Goal: Task Accomplishment & Management: Complete application form

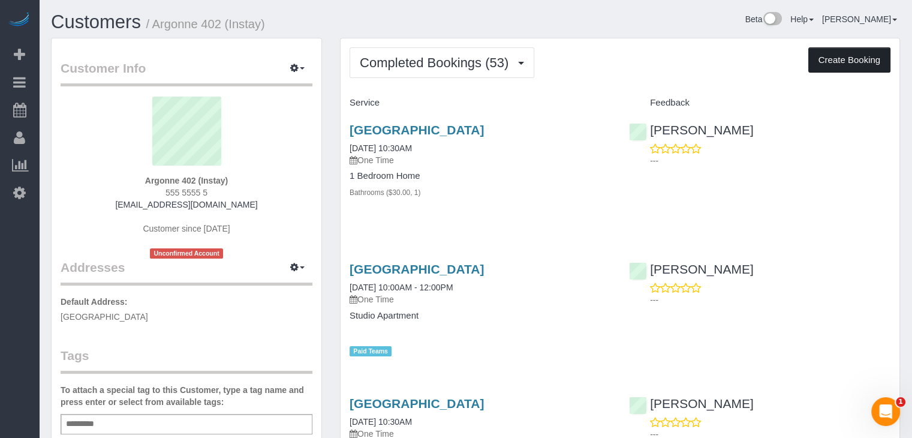
click at [820, 54] on button "Create Booking" at bounding box center [849, 59] width 82 height 25
select select "IA"
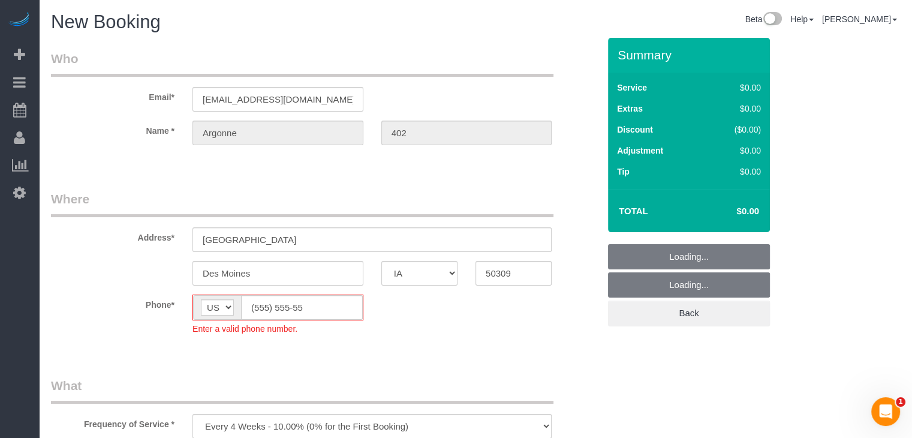
select select "object:1648"
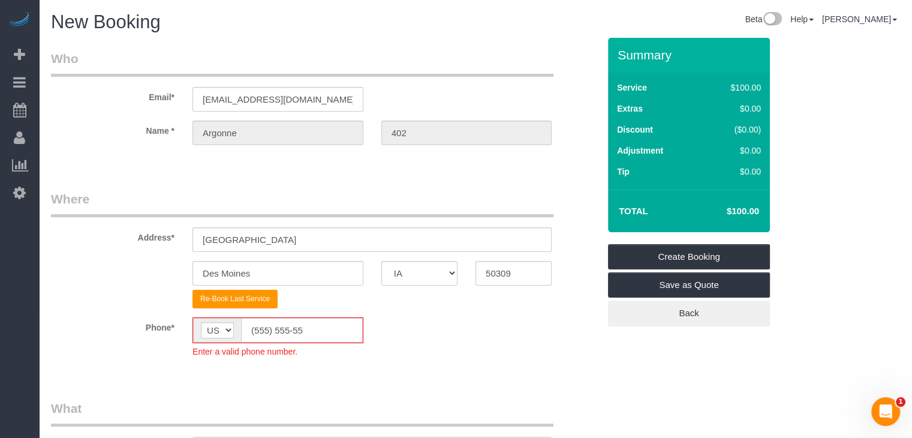
click at [259, 332] on input "(555) 555-55" at bounding box center [302, 330] width 122 height 25
click at [261, 332] on input "(555) 555-55" at bounding box center [302, 330] width 122 height 25
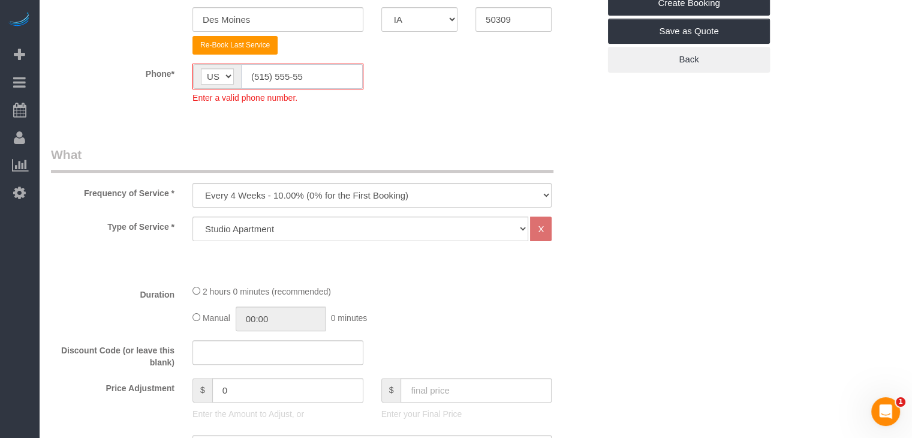
scroll to position [277, 0]
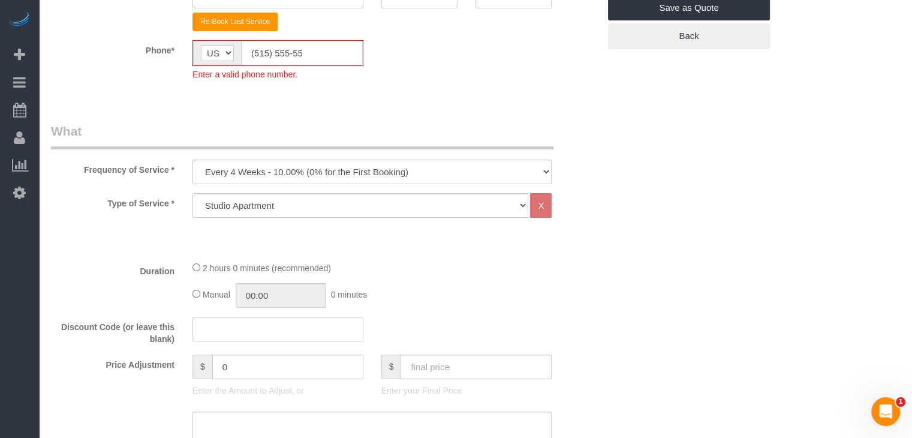
click at [347, 56] on input "(515) 555-55" at bounding box center [302, 53] width 122 height 25
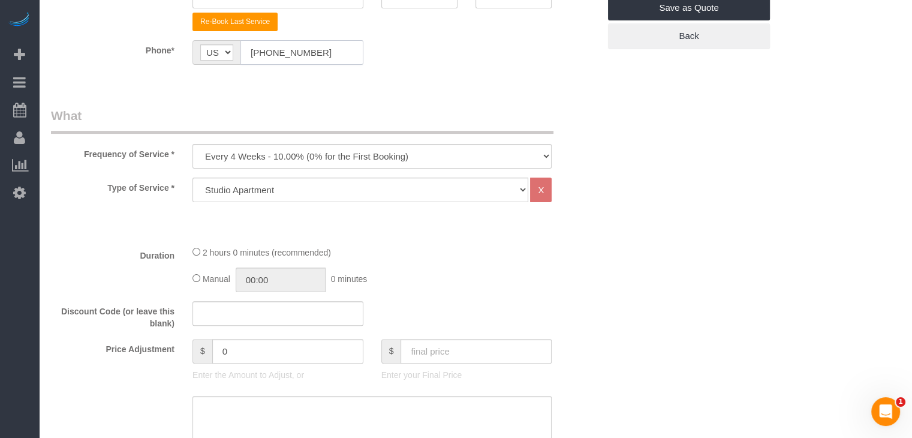
type input "[PHONE_NUMBER]"
click at [381, 158] on select "Every 6 Weeks (0% for the First Booking) One Time Every 8 Weeks (0% for the Fir…" at bounding box center [371, 156] width 359 height 25
select select "object:1650"
click at [192, 144] on select "Every 6 Weeks (0% for the First Booking) One Time Every 8 Weeks (0% for the Fir…" at bounding box center [371, 156] width 359 height 25
click at [327, 202] on div "Type of Service * Studio Apartment 1 Bedroom Home 2 Bedroom Home 3 Bedroom Home…" at bounding box center [325, 206] width 548 height 58
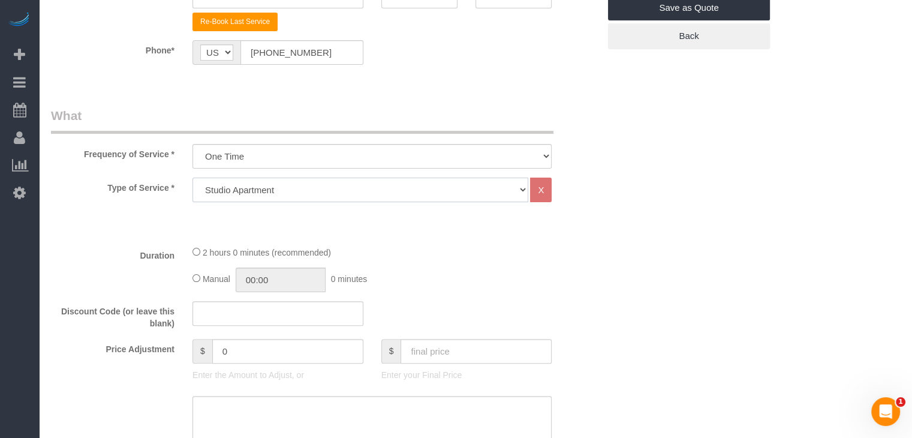
click at [326, 194] on select "Studio Apartment 1 Bedroom Home 2 Bedroom Home 3 Bedroom Home 4 Bedroom Home 5 …" at bounding box center [360, 189] width 336 height 25
select select "25"
click at [192, 177] on select "Studio Apartment 1 Bedroom Home 2 Bedroom Home 3 Bedroom Home 4 Bedroom Home 5 …" at bounding box center [360, 189] width 336 height 25
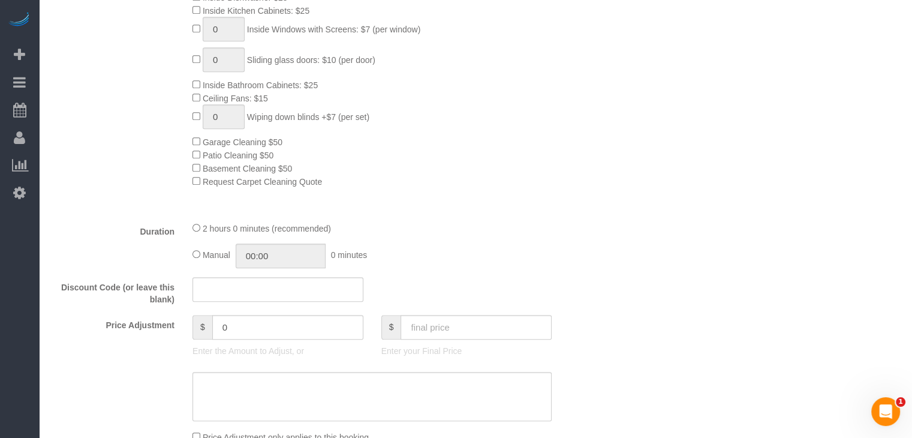
scroll to position [652, 0]
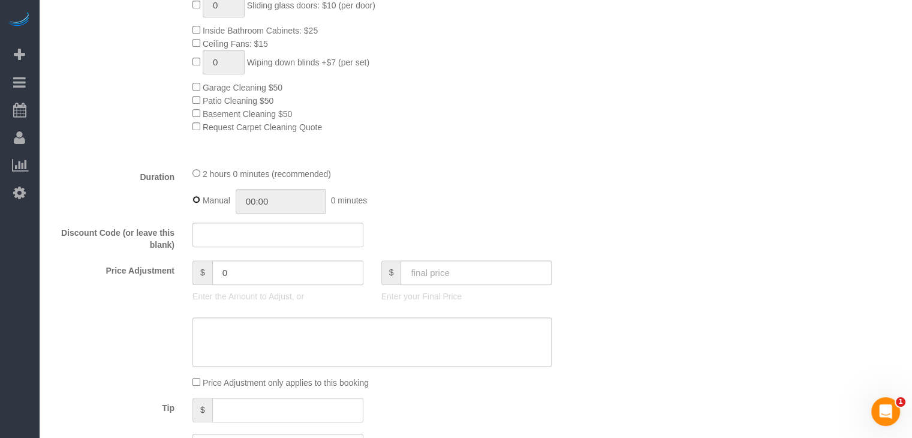
type input "02:00"
click at [457, 283] on input "text" at bounding box center [475, 272] width 151 height 25
type input "70"
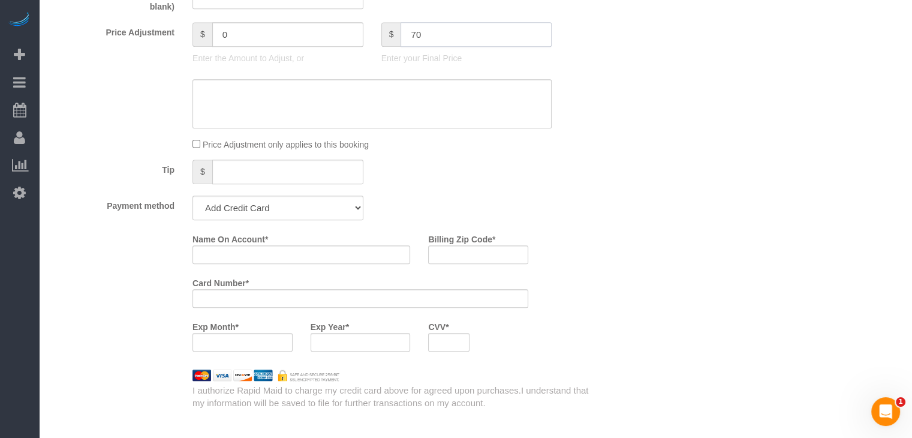
scroll to position [926, 0]
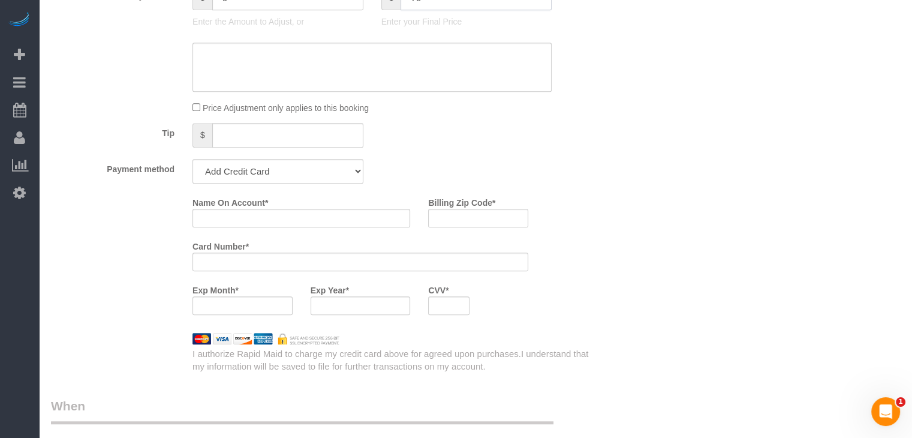
type input "-69"
click at [273, 176] on select "Add Credit Card Cash Check Paypal" at bounding box center [277, 171] width 171 height 25
select select "string:check"
click at [192, 162] on select "Add Credit Card Cash Check Paypal" at bounding box center [277, 171] width 171 height 25
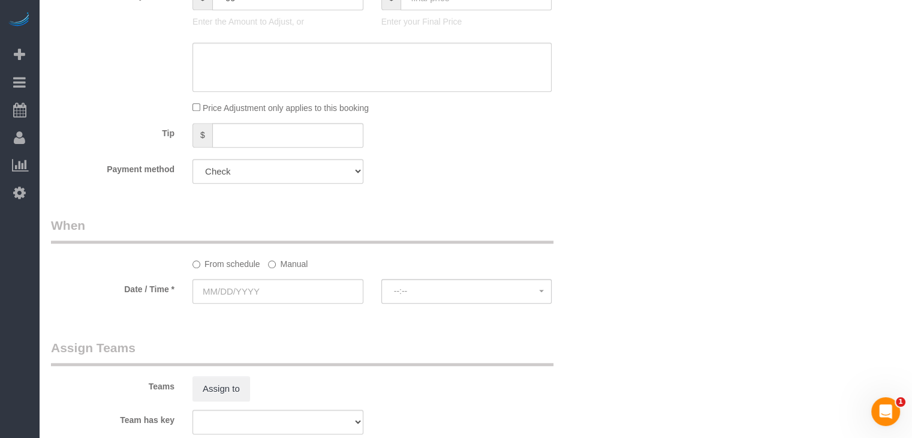
click at [276, 264] on label "Manual" at bounding box center [288, 262] width 40 height 16
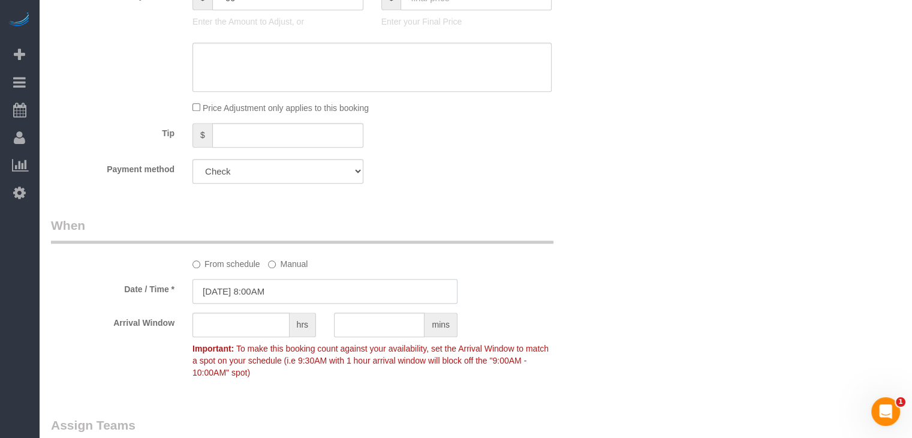
click at [254, 293] on input "[DATE] 8:00AM" at bounding box center [324, 291] width 265 height 25
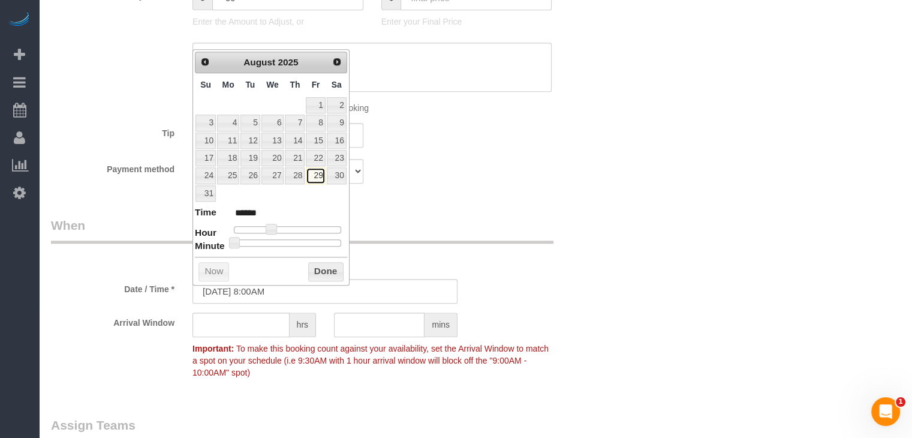
click at [316, 177] on link "29" at bounding box center [315, 175] width 19 height 16
type input "[DATE] 9:00AM"
type input "******"
type input "[DATE] 10:00AM"
type input "*******"
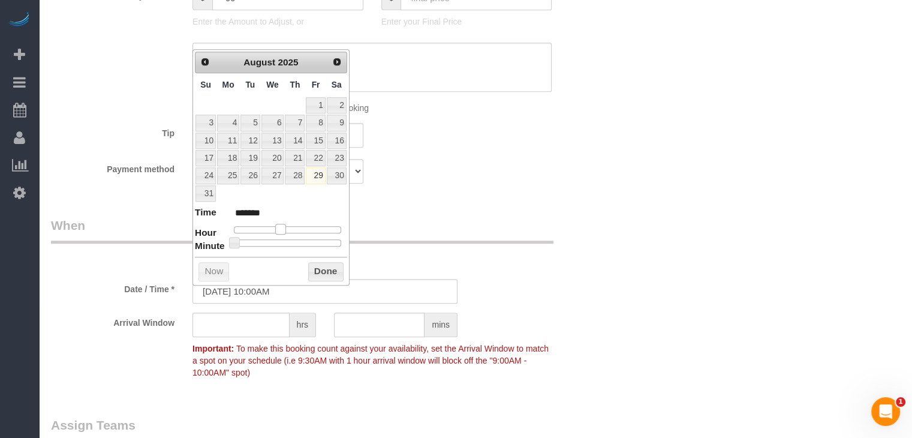
drag, startPoint x: 273, startPoint y: 227, endPoint x: 285, endPoint y: 229, distance: 11.5
click at [285, 229] on span at bounding box center [280, 229] width 11 height 11
click at [319, 262] on button "Done" at bounding box center [325, 271] width 35 height 19
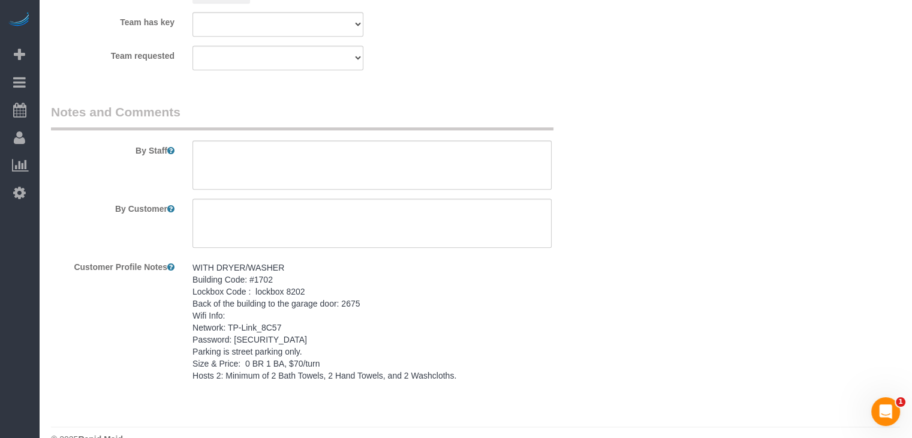
scroll to position [1419, 0]
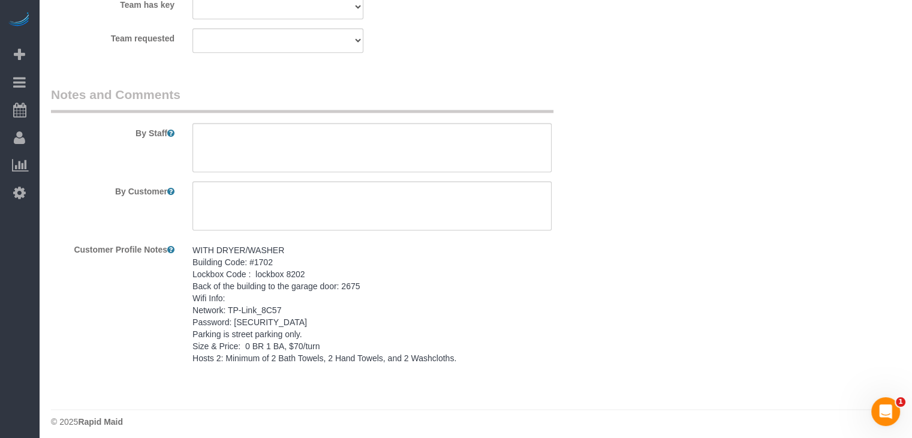
click at [340, 370] on div "WITH DRYER/WASHER Building Code: #1702 Lockbox Code : lockbox 8202 Back of the …" at bounding box center [371, 304] width 377 height 131
click at [320, 342] on pre "WITH DRYER/WASHER Building Code: #1702 Lockbox Code : lockbox 8202 Back of the …" at bounding box center [371, 304] width 359 height 120
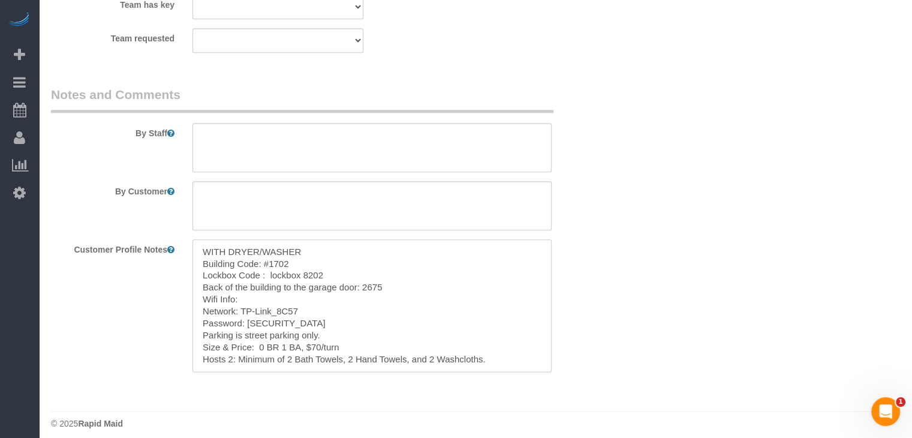
click at [321, 341] on textarea "WITH DRYER/WASHER Building Code: #1702 Lockbox Code : lockbox 8202 Back of the …" at bounding box center [371, 305] width 359 height 132
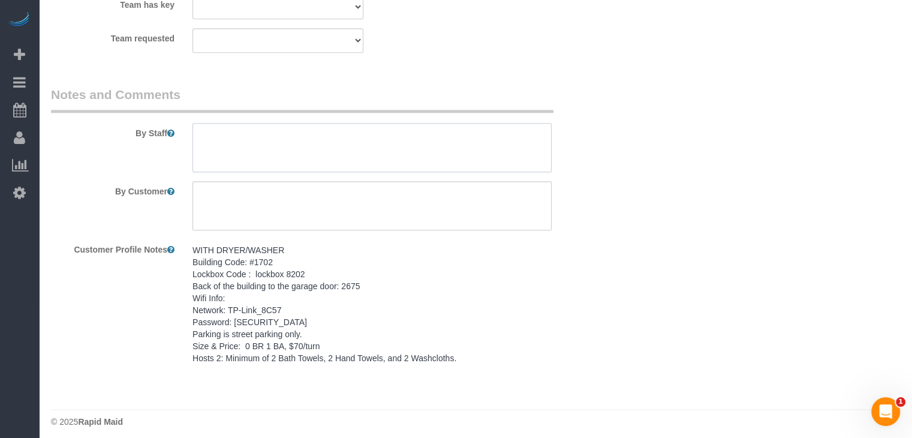
click at [345, 171] on textarea at bounding box center [371, 147] width 359 height 49
paste textarea "WITH DRYER/WASHER Building Code: #1702 Lockbox Code : lockbox 8202 Back of the …"
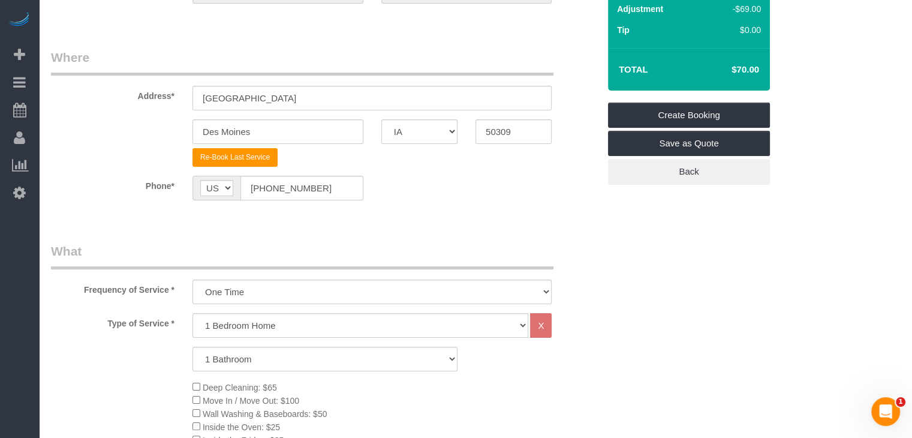
scroll to position [131, 0]
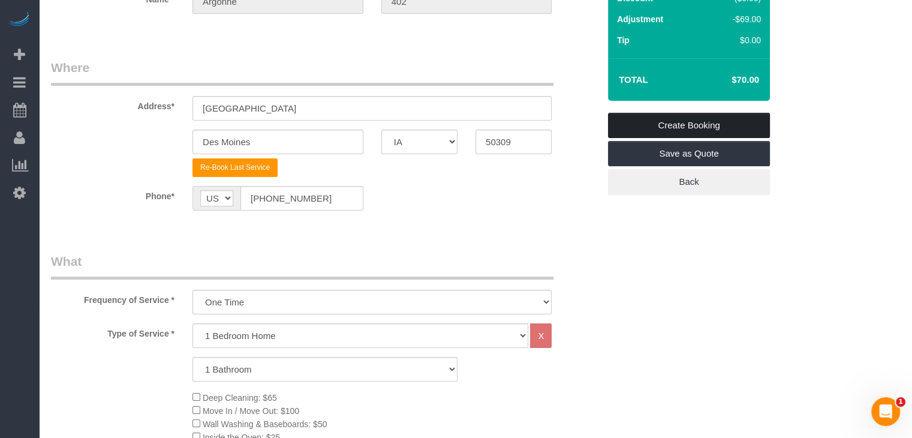
type textarea "WITH DRYER/WASHER Building Code: #1702 Lockbox Code : lockbox 8202 Back of the …"
click at [724, 124] on link "Create Booking" at bounding box center [689, 125] width 162 height 25
